Goal: Information Seeking & Learning: Learn about a topic

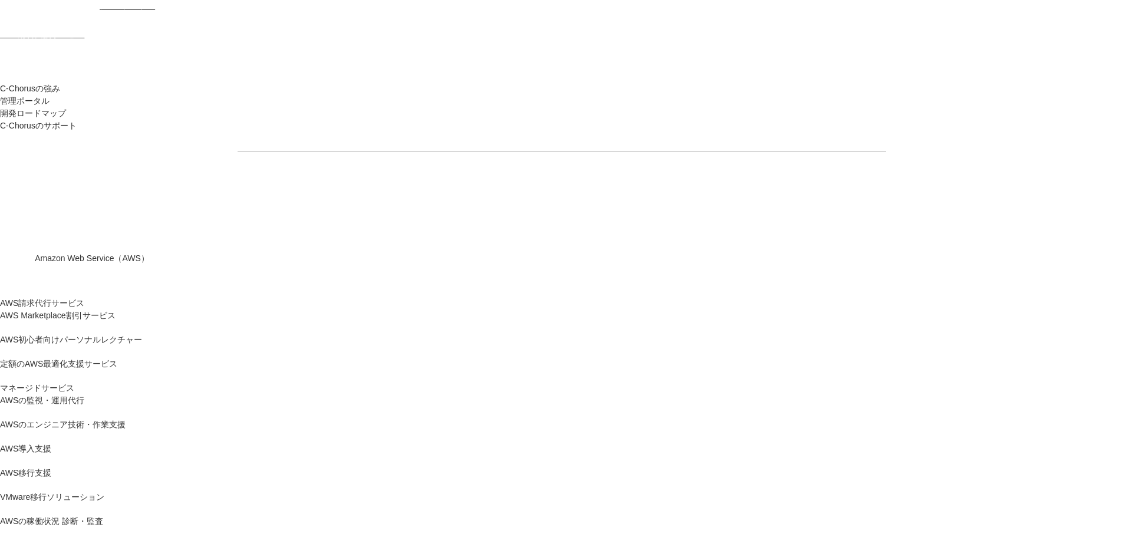
click at [115, 309] on link "AWS Marketplace割引サービス" at bounding box center [57, 315] width 115 height 12
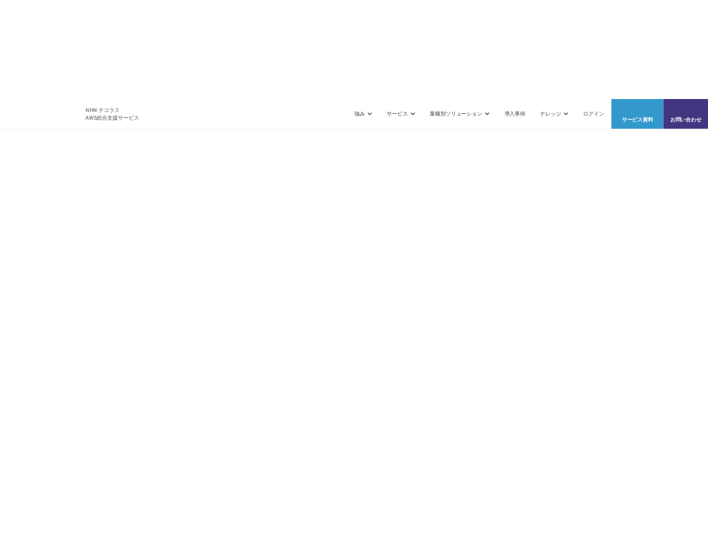
scroll to position [766, 0]
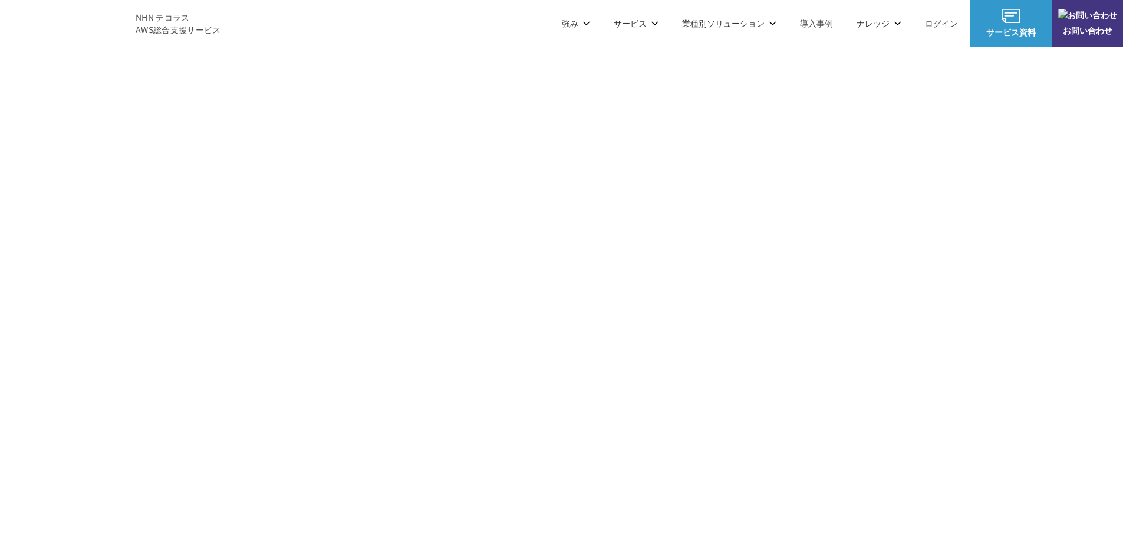
drag, startPoint x: 311, startPoint y: 217, endPoint x: 739, endPoint y: 217, distance: 427.8
copy h2 "利用でこんなお悩みを抱えていませんか？"
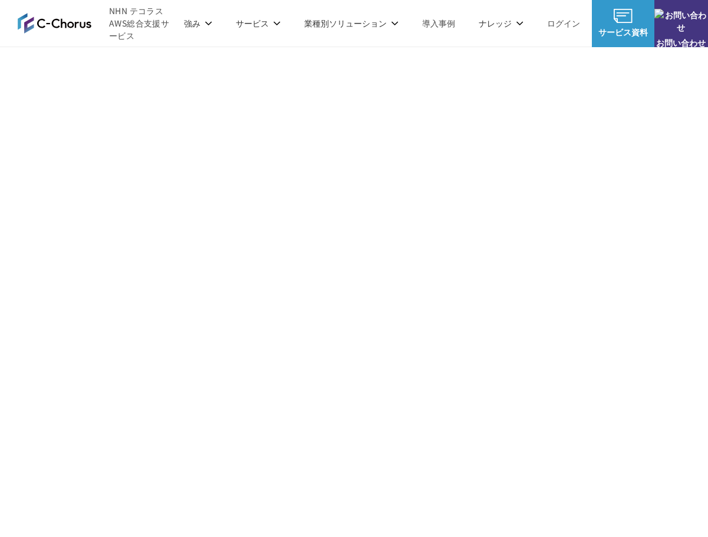
drag, startPoint x: 283, startPoint y: 289, endPoint x: 117, endPoint y: 286, distance: 166.2
